Goal: Task Accomplishment & Management: Manage account settings

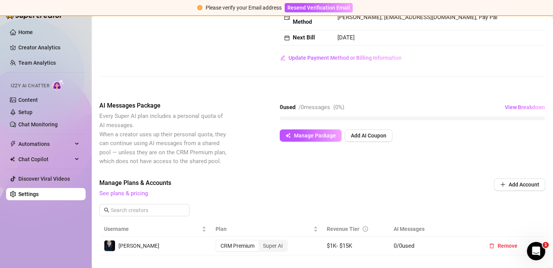
scroll to position [94, 0]
click at [303, 137] on div "0 used / 0 messages ( 0 %) View Breakdown Manage Package Add AI Coupon" at bounding box center [413, 121] width 266 height 41
click at [304, 139] on span "Manage Package" at bounding box center [315, 136] width 42 height 6
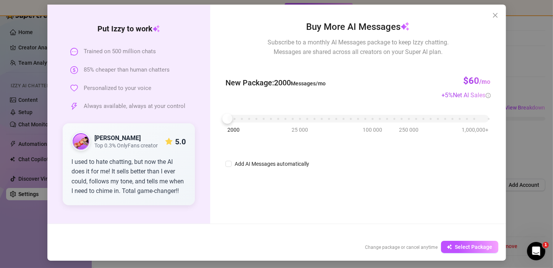
scroll to position [35, 0]
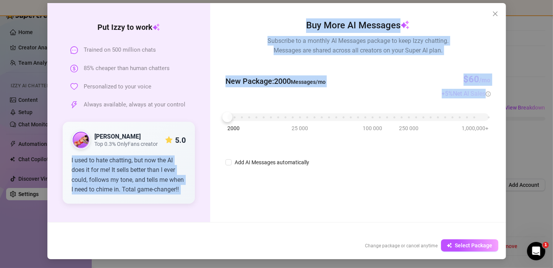
drag, startPoint x: 203, startPoint y: 117, endPoint x: 237, endPoint y: 123, distance: 34.6
click at [237, 123] on div "Put [PERSON_NAME] to work Trained on 500 million chats 85% cheaper than human c…" at bounding box center [276, 112] width 459 height 219
click at [255, 116] on div "2000 25 000 100 000 250 000 1,000,000+" at bounding box center [358, 114] width 261 height 5
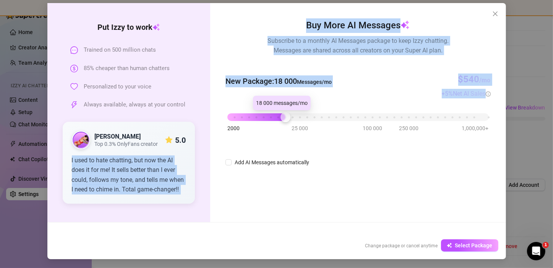
click at [285, 116] on div "2000 25 000 100 000 250 000 1,000,000+" at bounding box center [358, 114] width 261 height 5
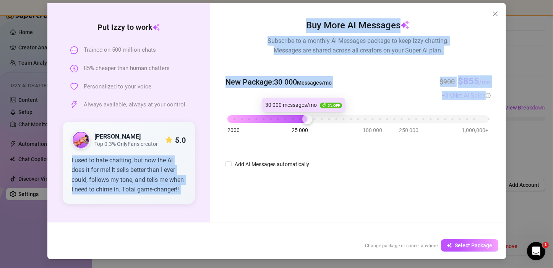
click at [305, 116] on div "2000 25 000 100 000 250 000 1,000,000+" at bounding box center [358, 116] width 261 height 5
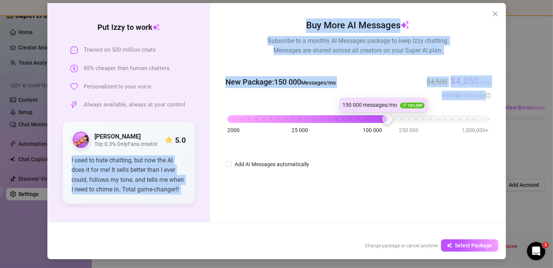
click at [382, 115] on div "2000 25 000 100 000 250 000 1,000,000+" at bounding box center [358, 116] width 261 height 5
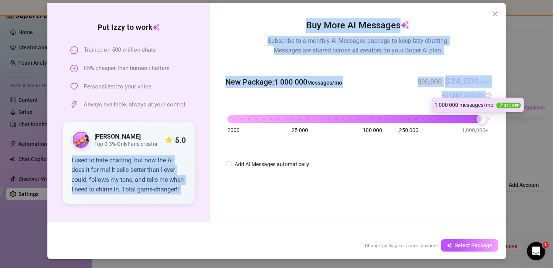
click at [482, 118] on div "2000 25 000 100 000 250 000 1,000,000+" at bounding box center [358, 116] width 261 height 5
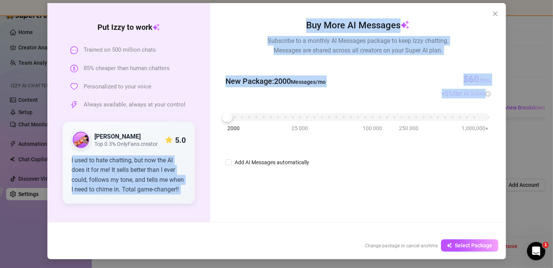
click at [228, 116] on div "2000 25 000 100 000 250 000 1,000,000+" at bounding box center [358, 114] width 261 height 5
click at [495, 14] on icon "close" at bounding box center [496, 14] width 6 height 6
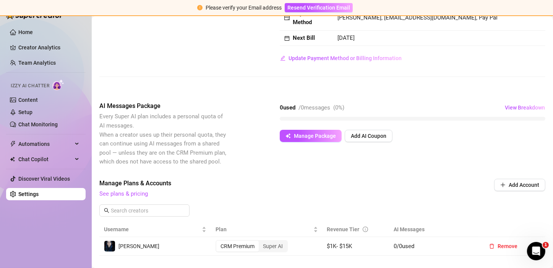
scroll to position [0, 0]
